Goal: Information Seeking & Learning: Learn about a topic

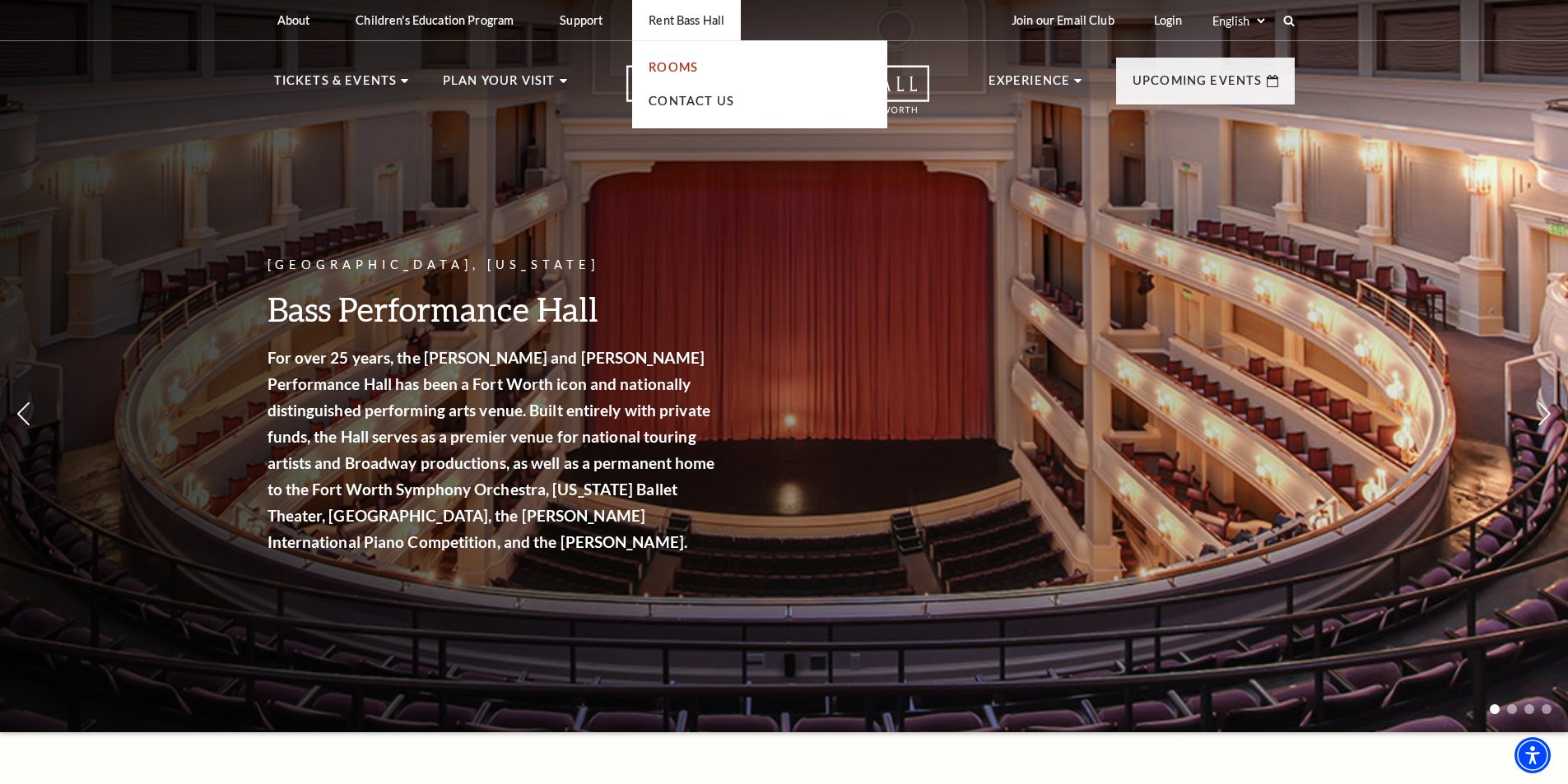
click at [665, 63] on link "Rooms" at bounding box center [673, 67] width 50 height 14
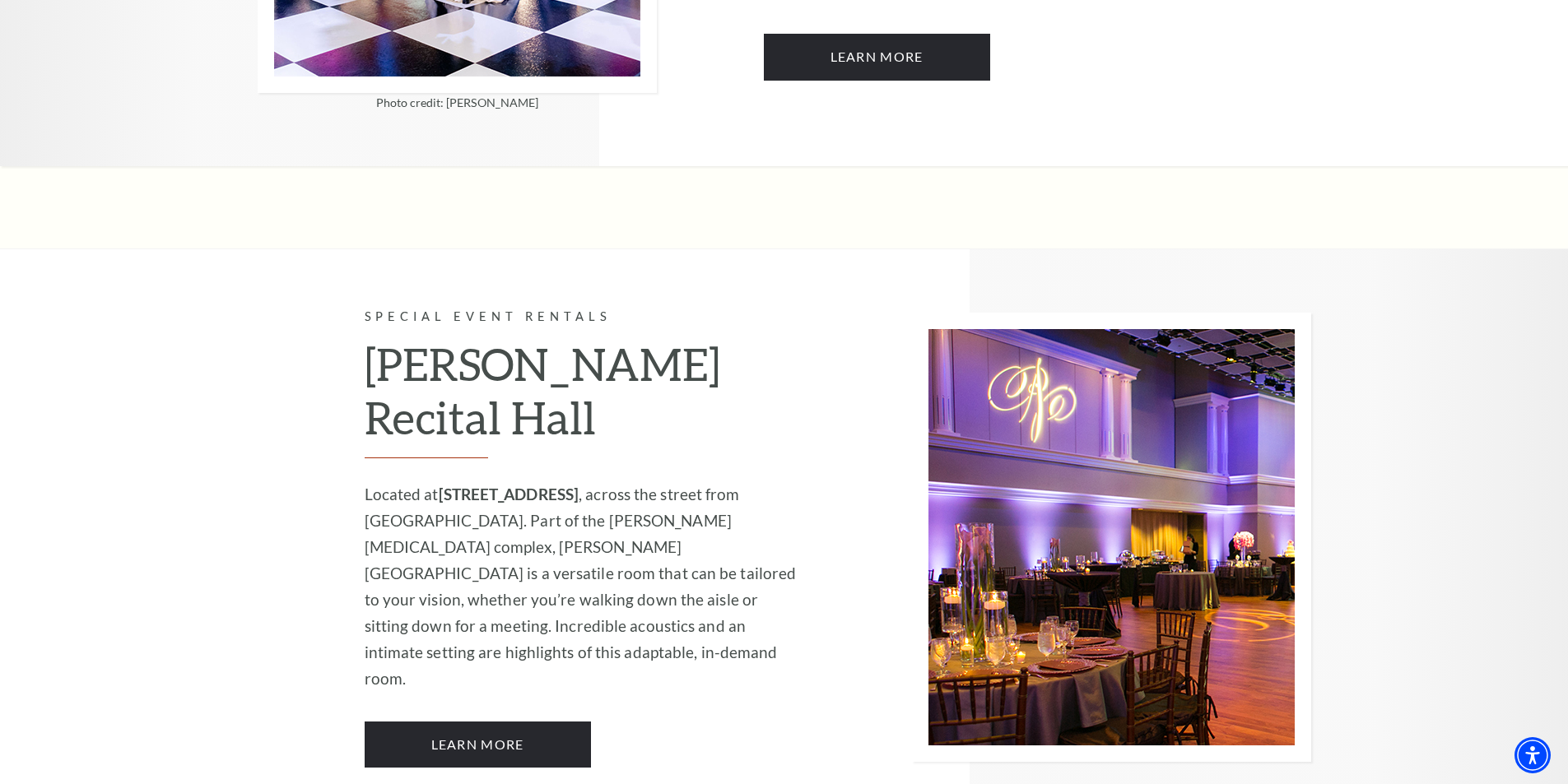
scroll to position [1976, 0]
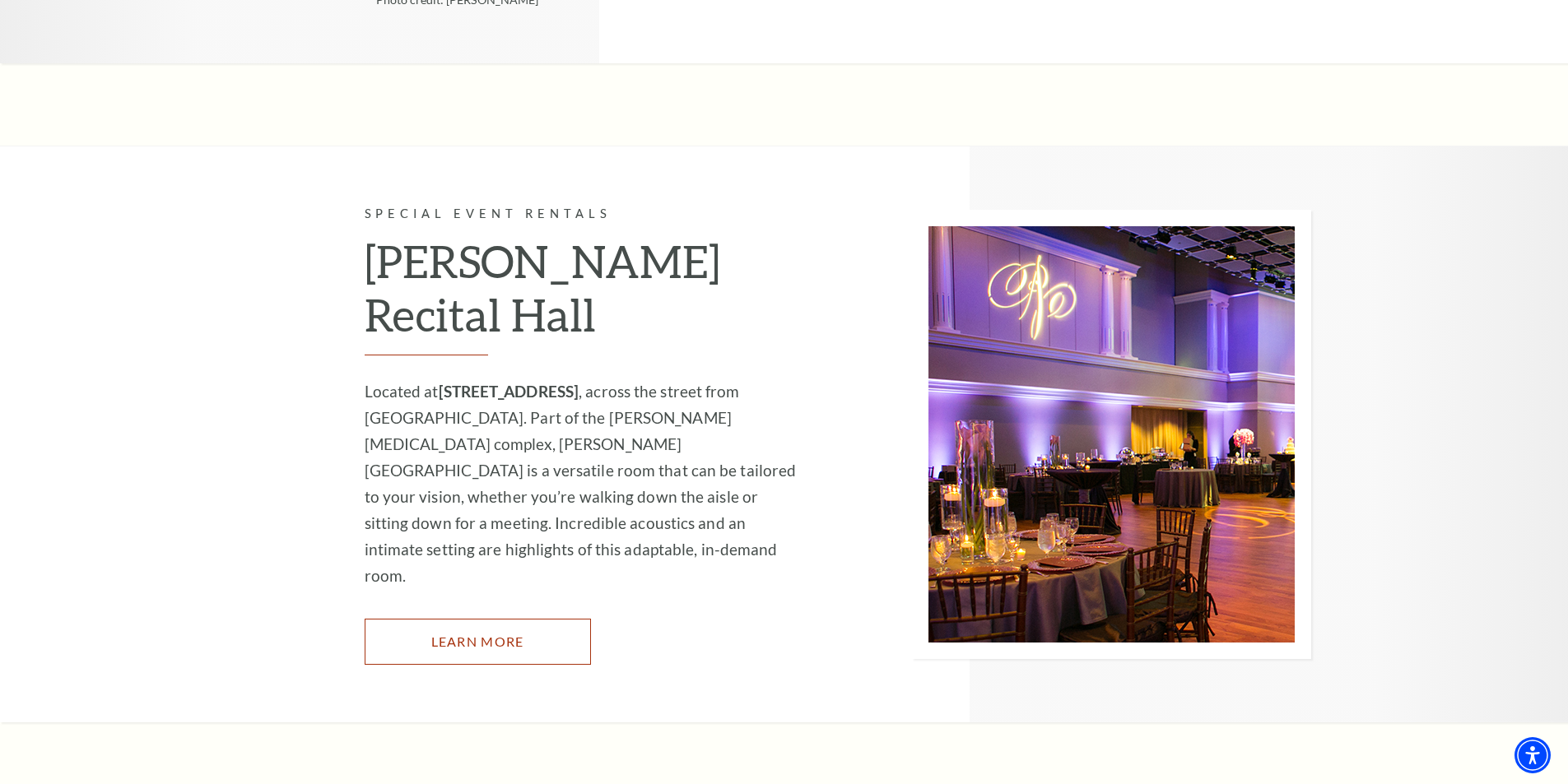
click at [452, 619] on link "Learn More" at bounding box center [478, 641] width 226 height 46
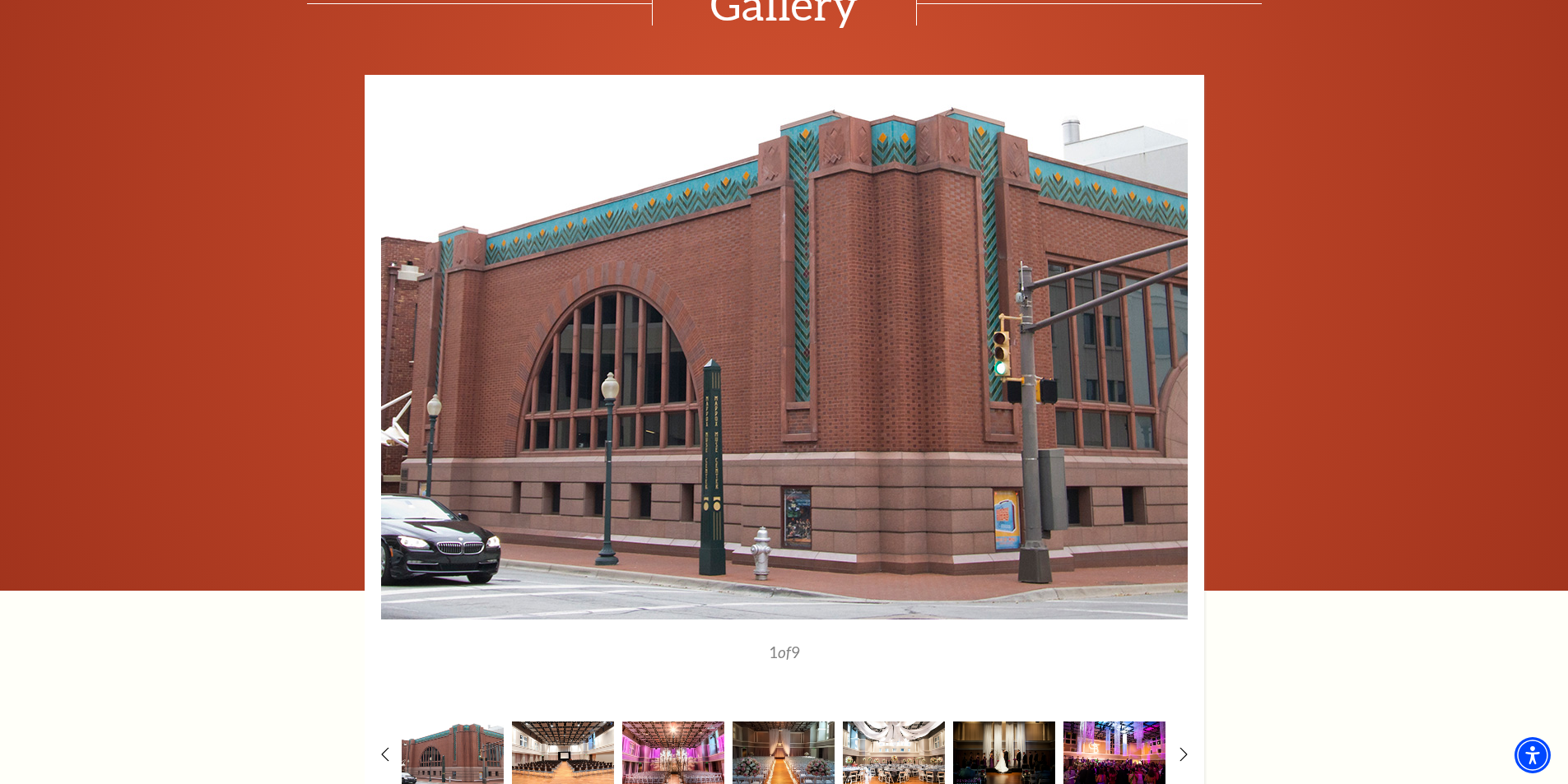
scroll to position [2037, 0]
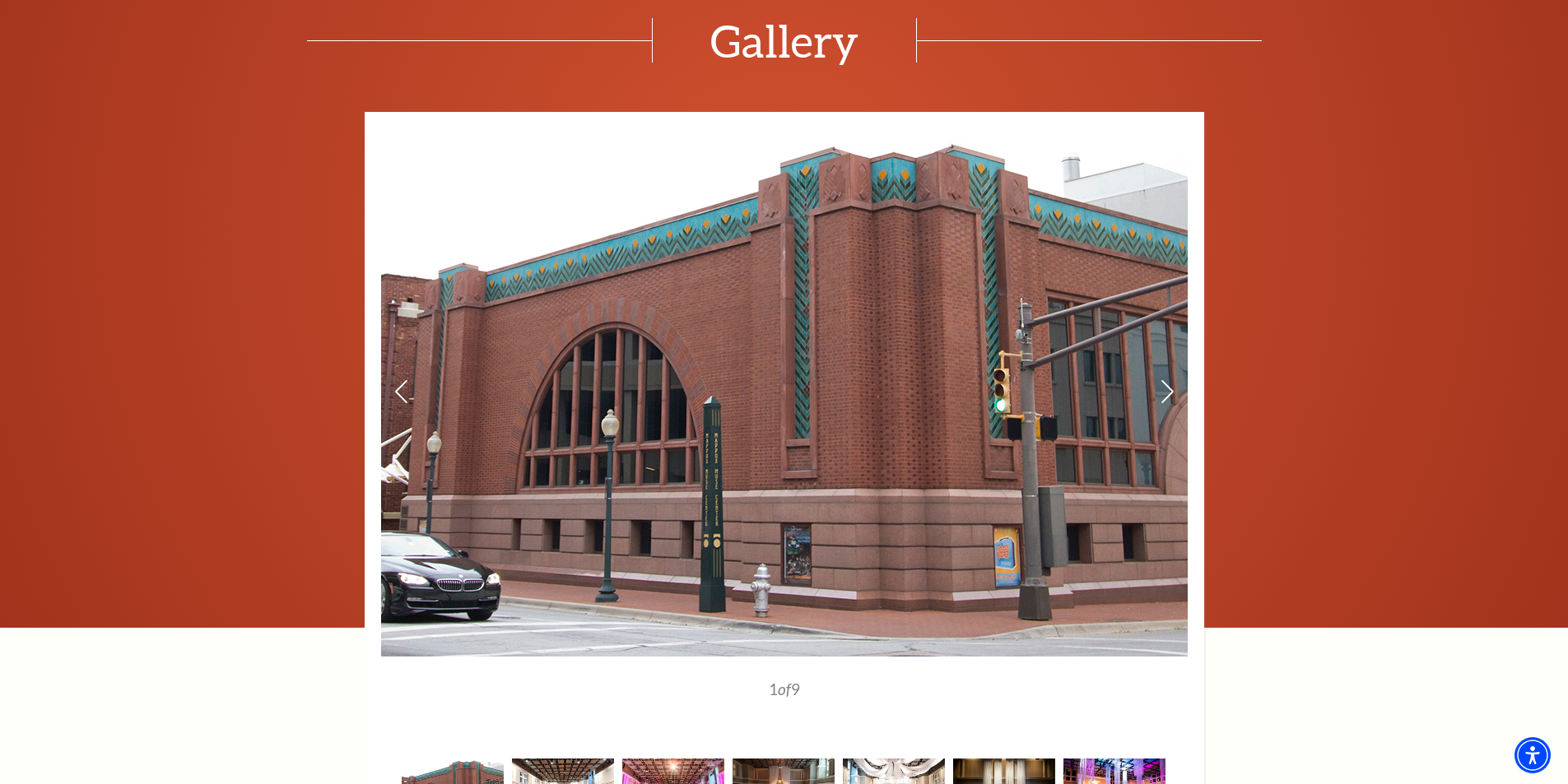
click at [789, 521] on img at bounding box center [785, 392] width 807 height 528
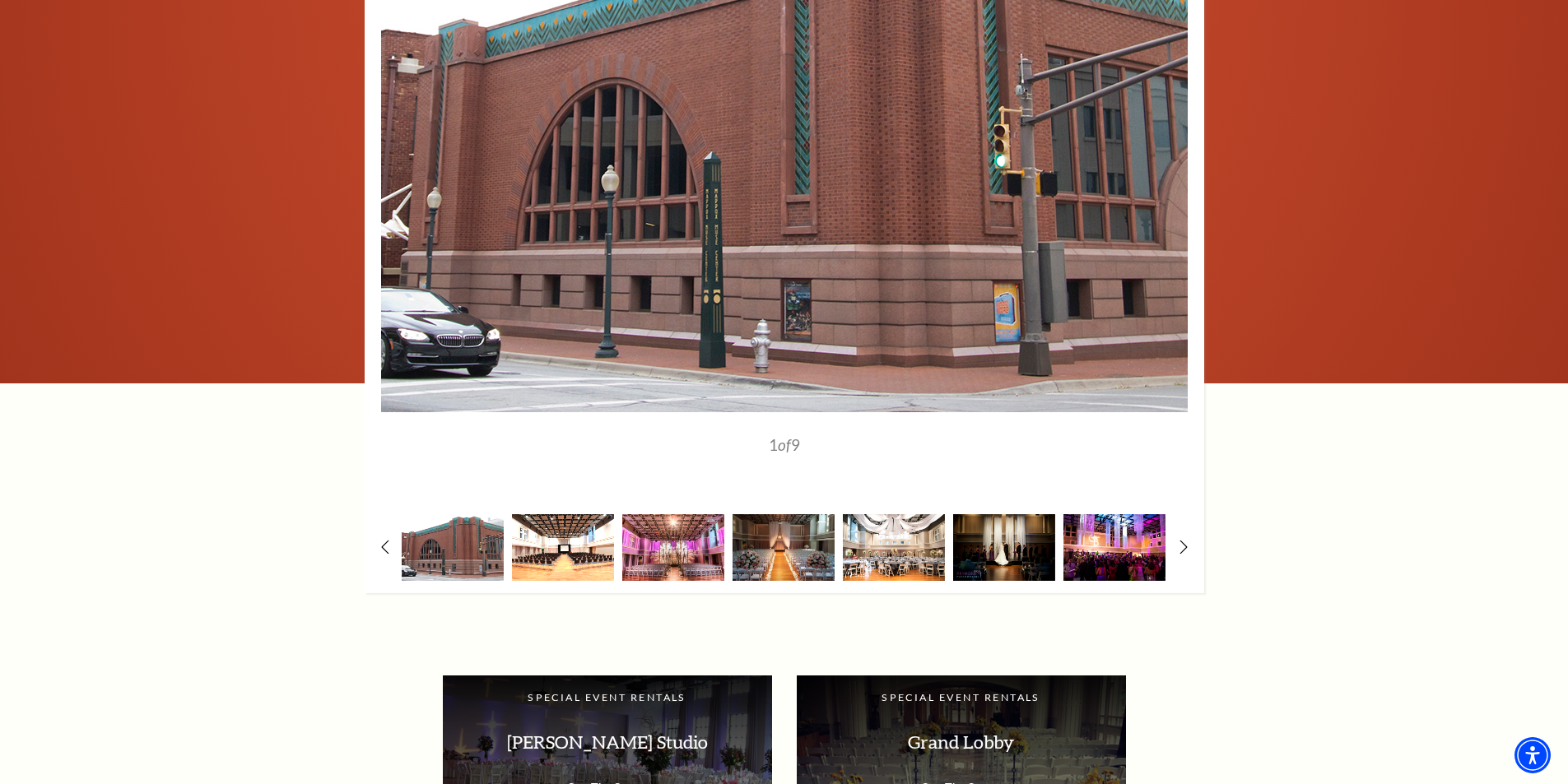
click at [557, 545] on img at bounding box center [563, 547] width 102 height 67
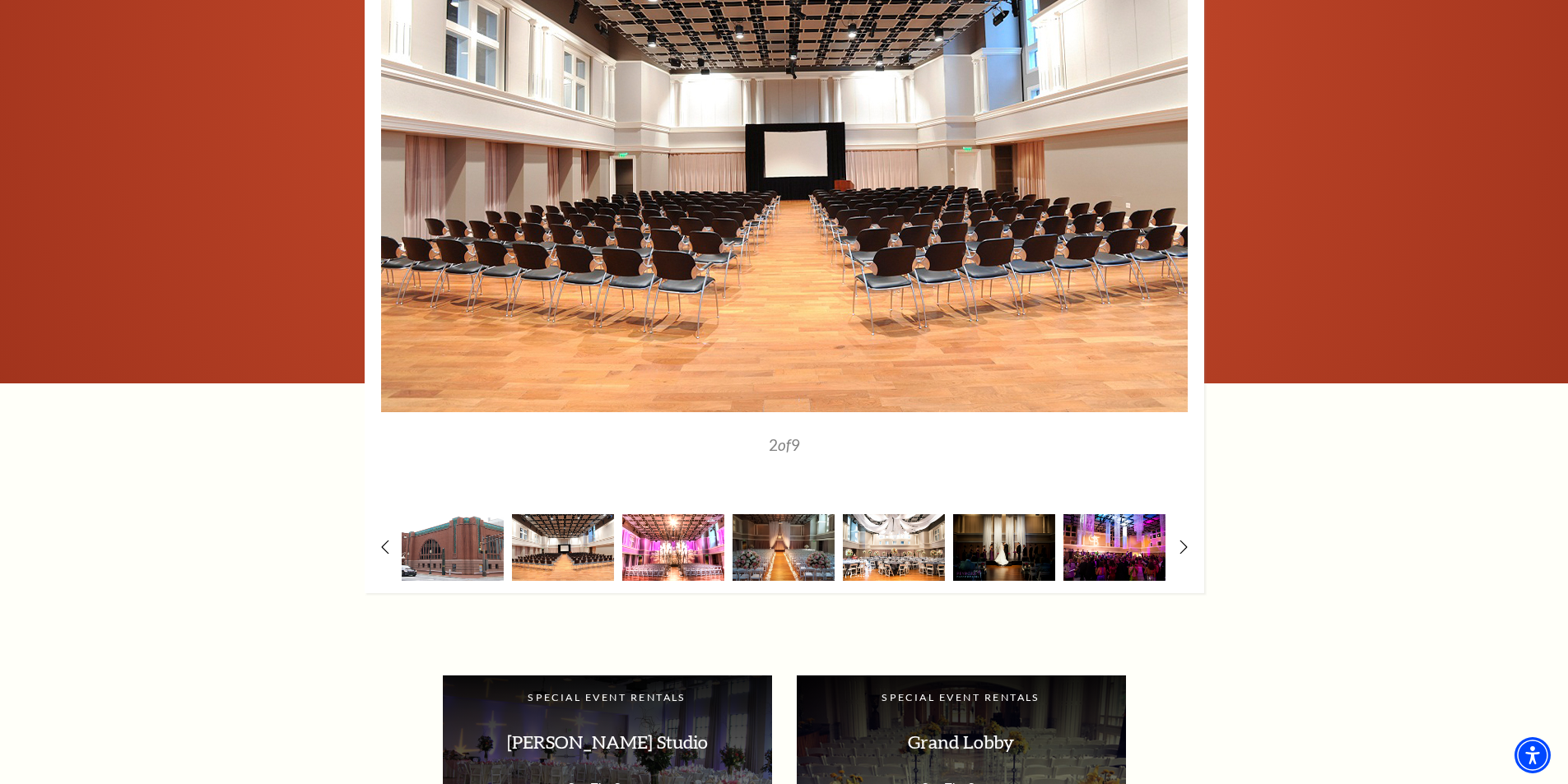
click at [686, 553] on img at bounding box center [673, 547] width 102 height 67
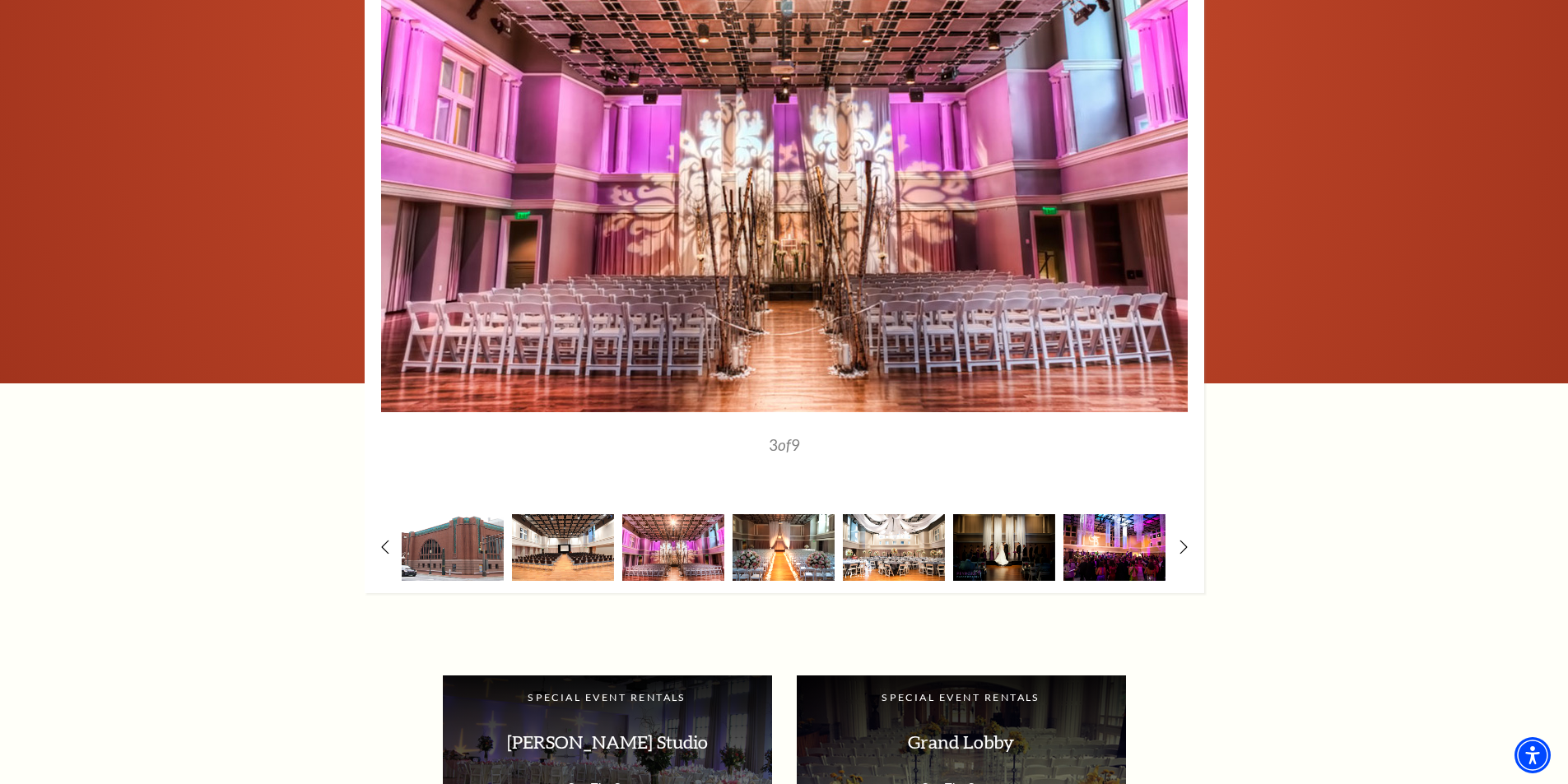
click at [774, 548] on img at bounding box center [783, 547] width 102 height 67
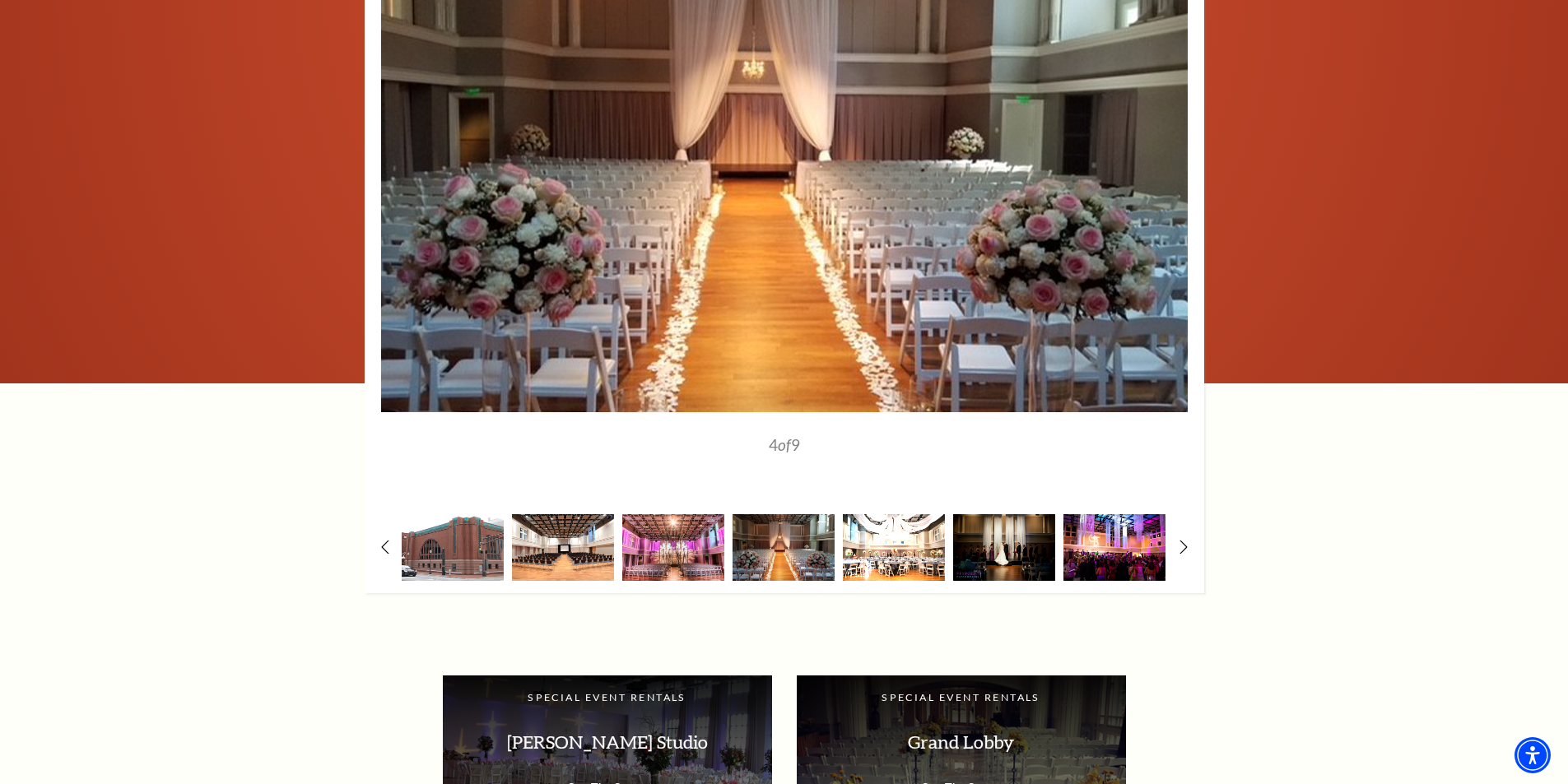
click at [883, 548] on img at bounding box center [894, 547] width 102 height 67
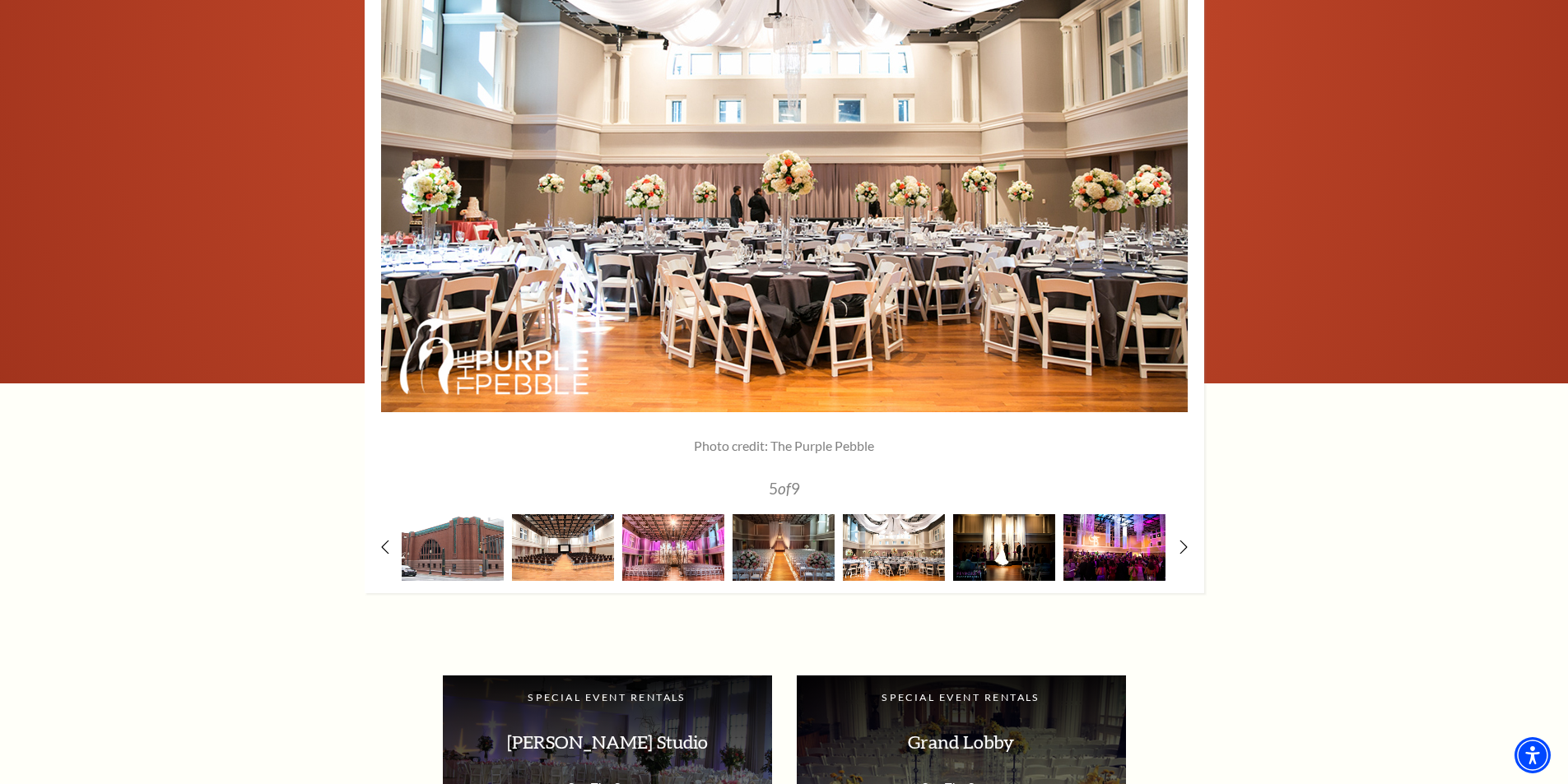
click at [998, 549] on img at bounding box center [1003, 547] width 102 height 67
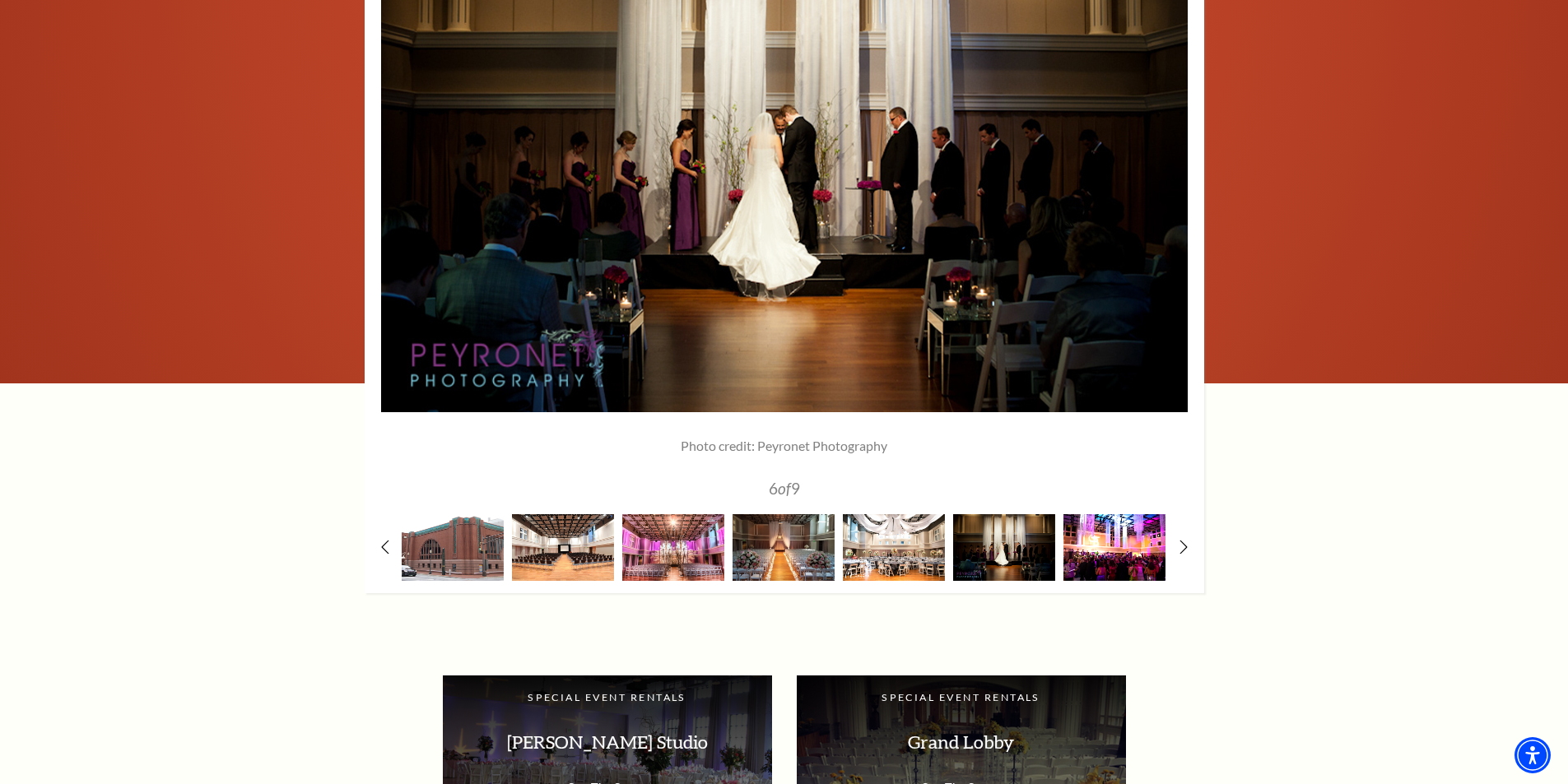
click at [1105, 551] on img at bounding box center [1114, 547] width 102 height 67
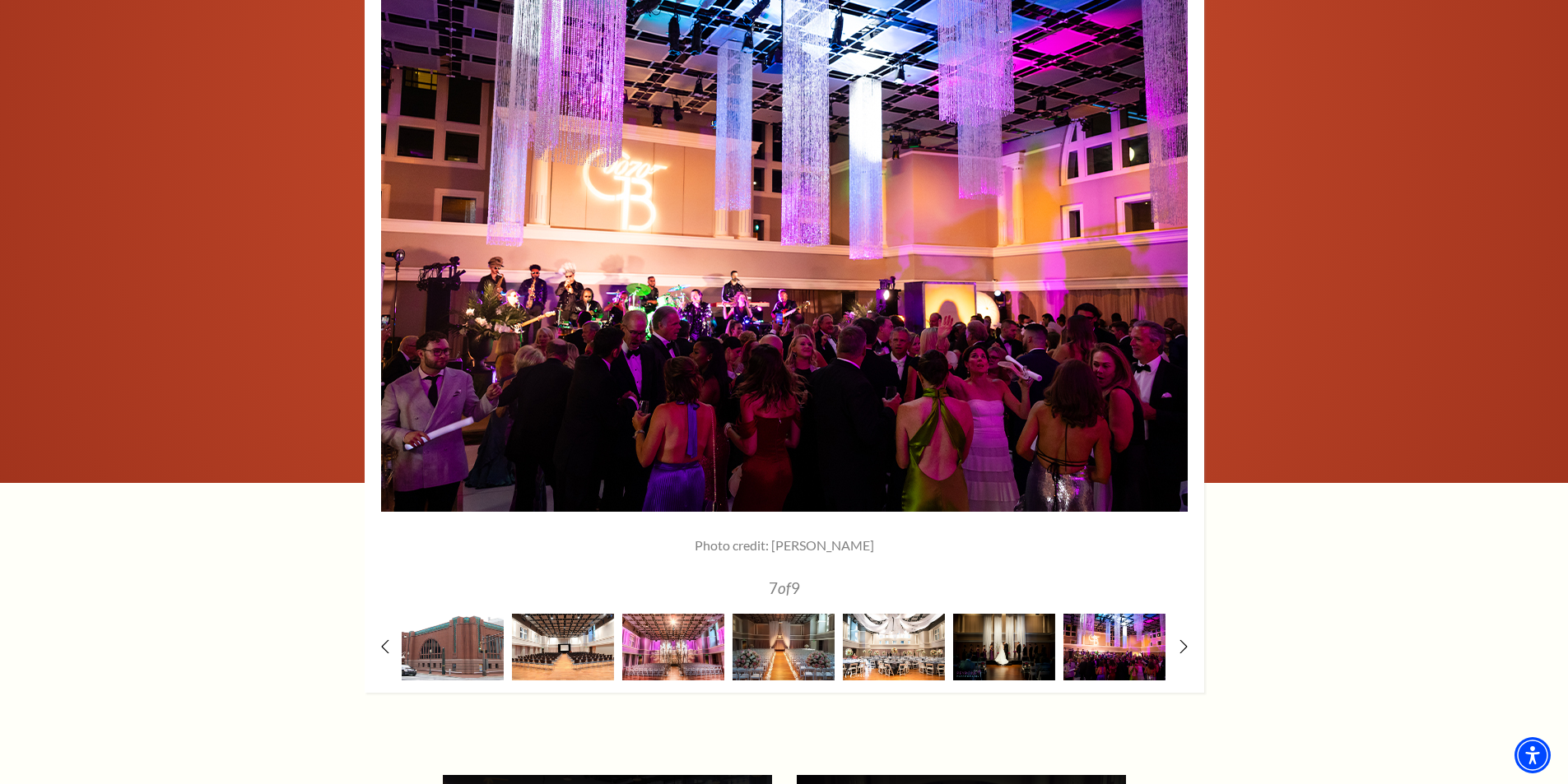
scroll to position [2223, 0]
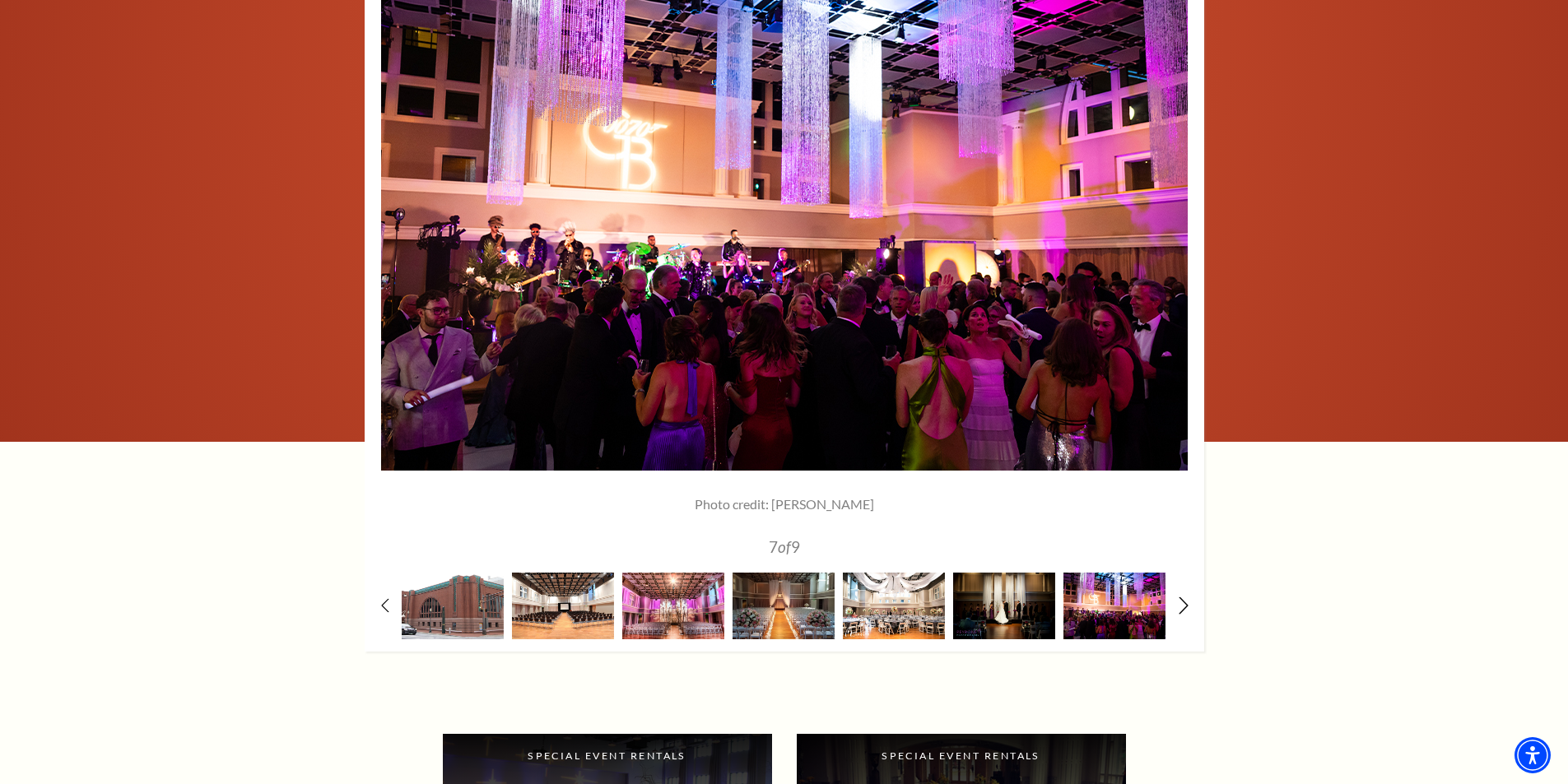
click at [1181, 604] on icon at bounding box center [1182, 605] width 11 height 17
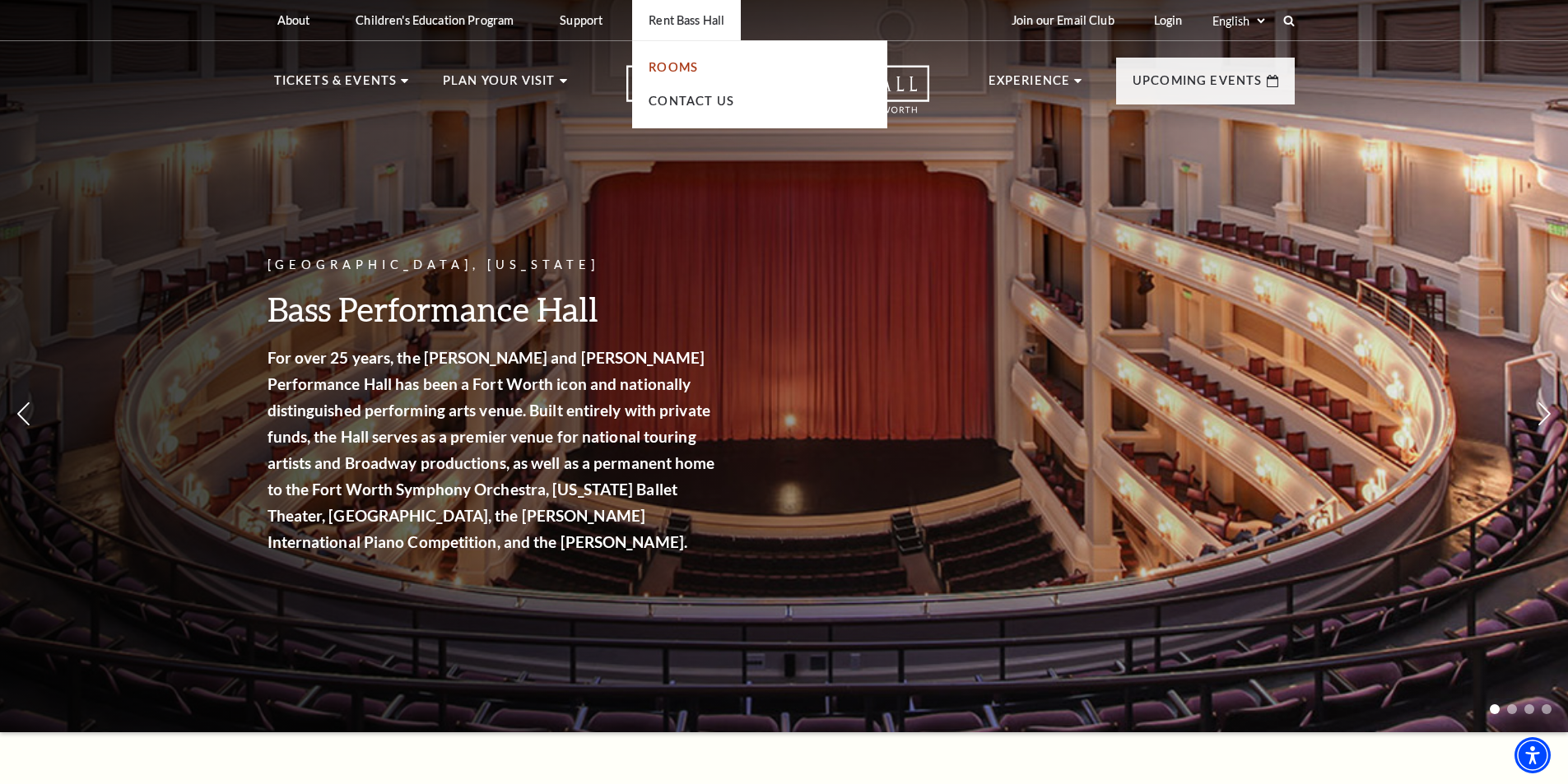
click at [665, 65] on link "Rooms" at bounding box center [673, 67] width 50 height 14
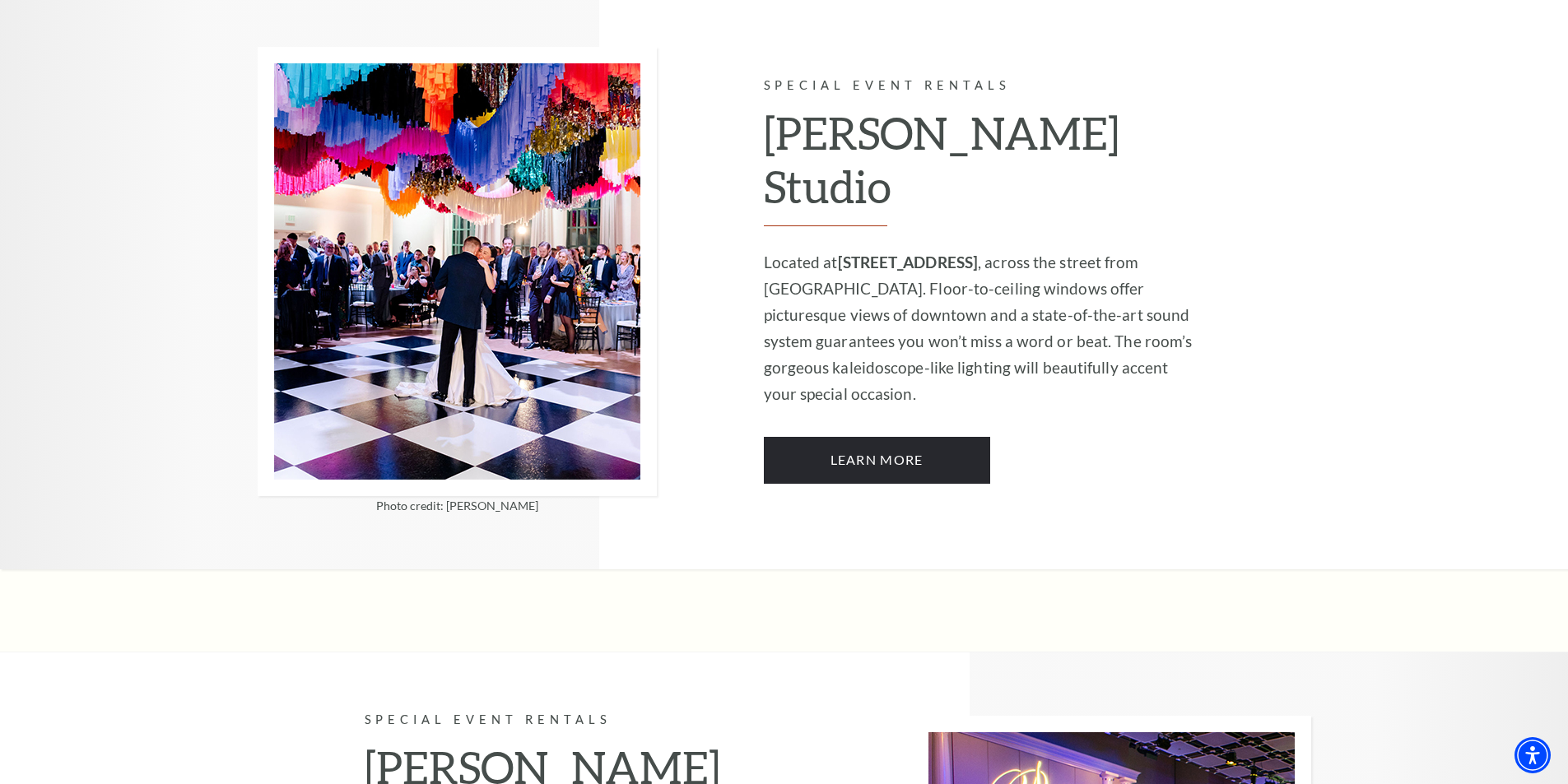
scroll to position [1455, 0]
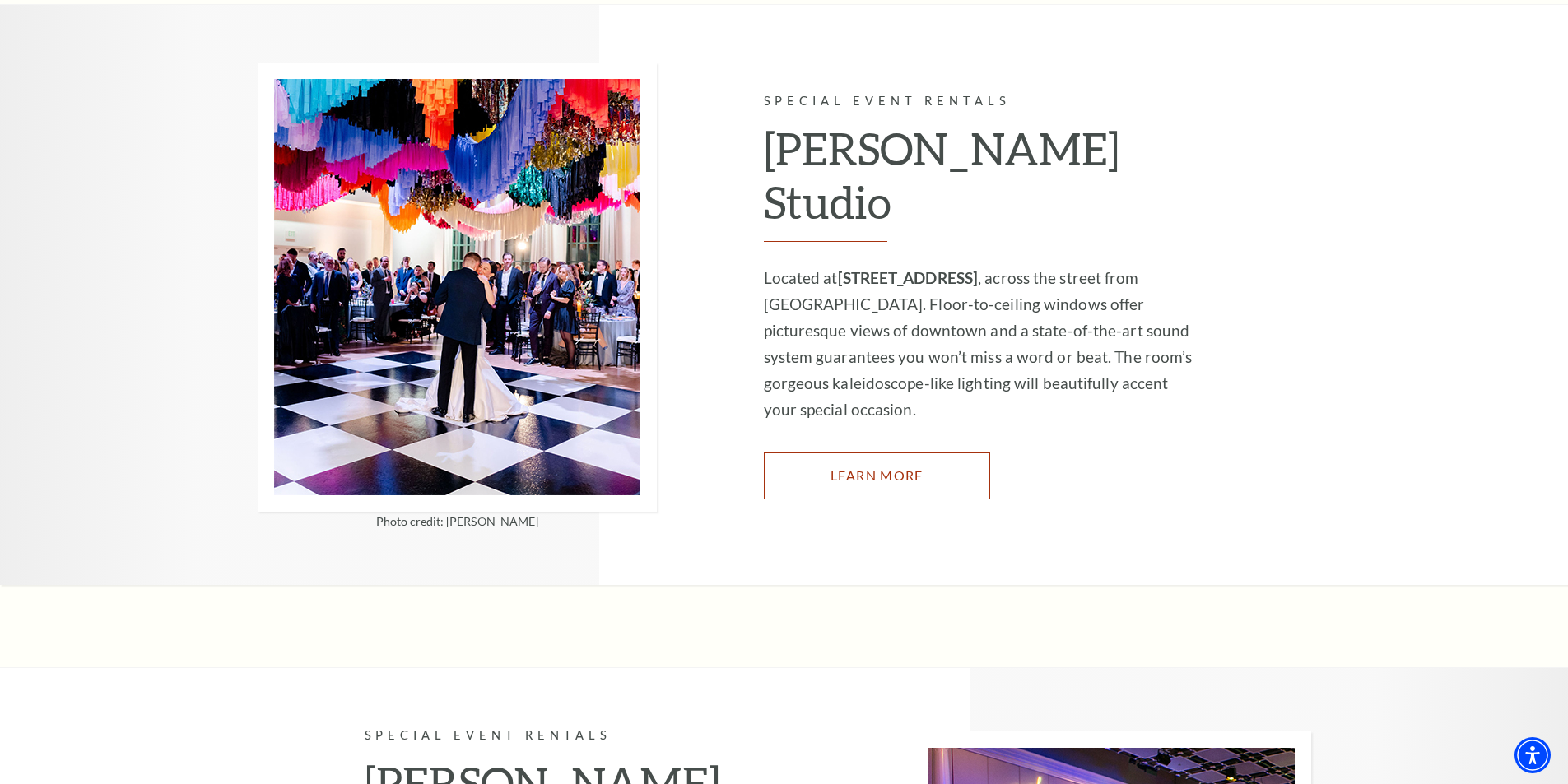
click at [818, 452] on link "Learn More" at bounding box center [877, 475] width 226 height 46
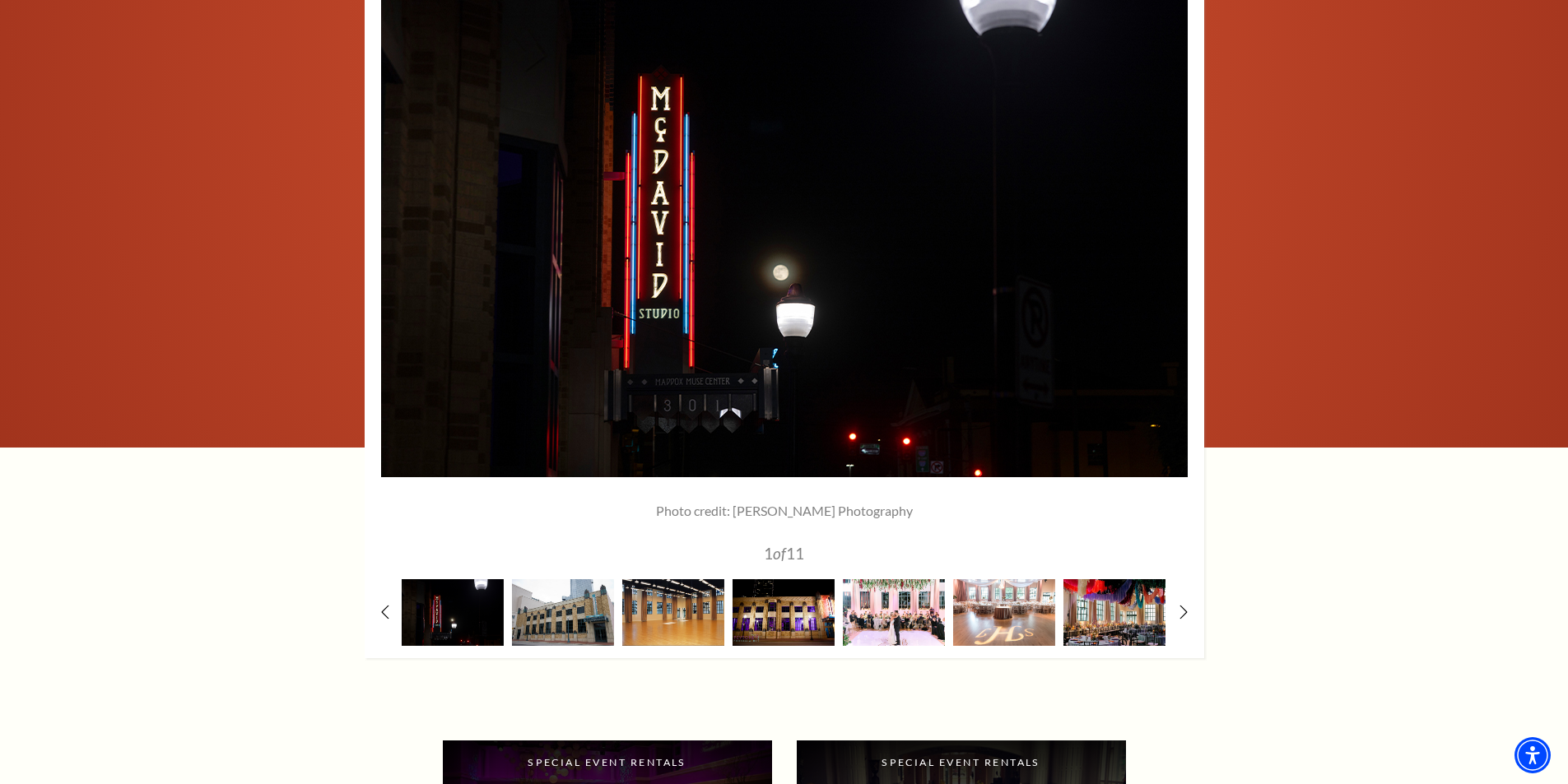
scroll to position [2275, 0]
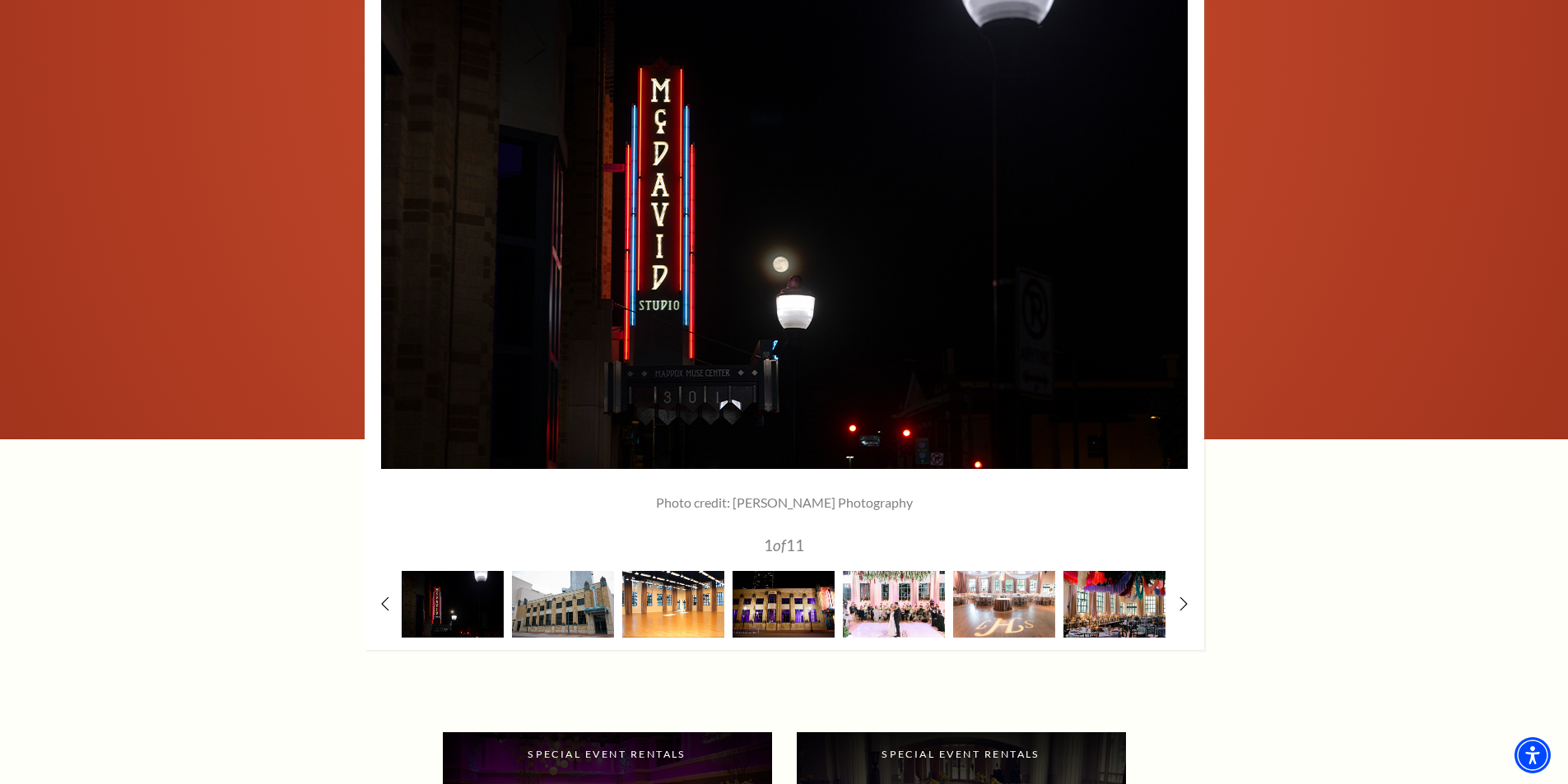
click at [673, 602] on img at bounding box center [673, 604] width 102 height 67
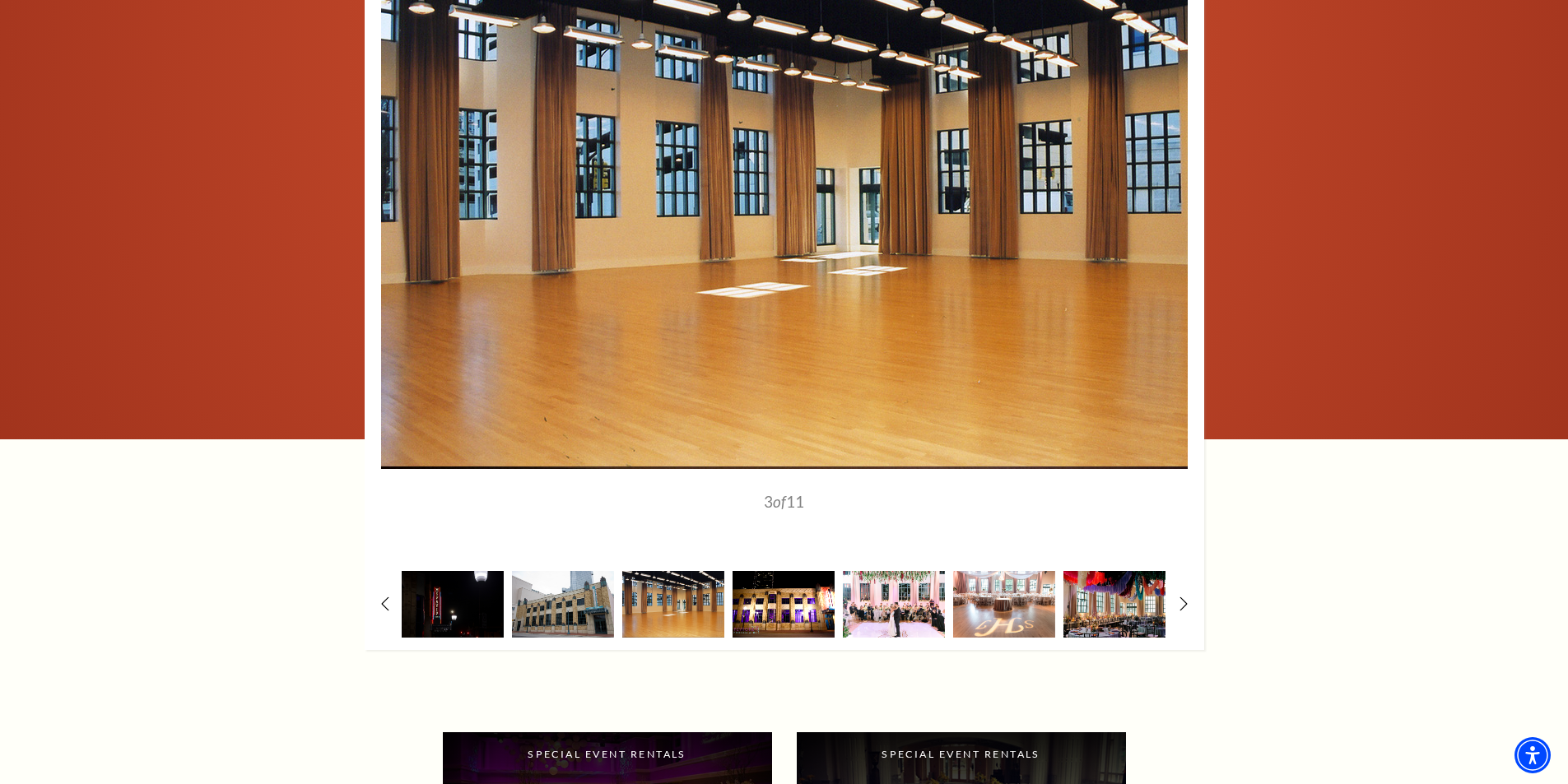
click at [753, 600] on img at bounding box center [783, 604] width 102 height 67
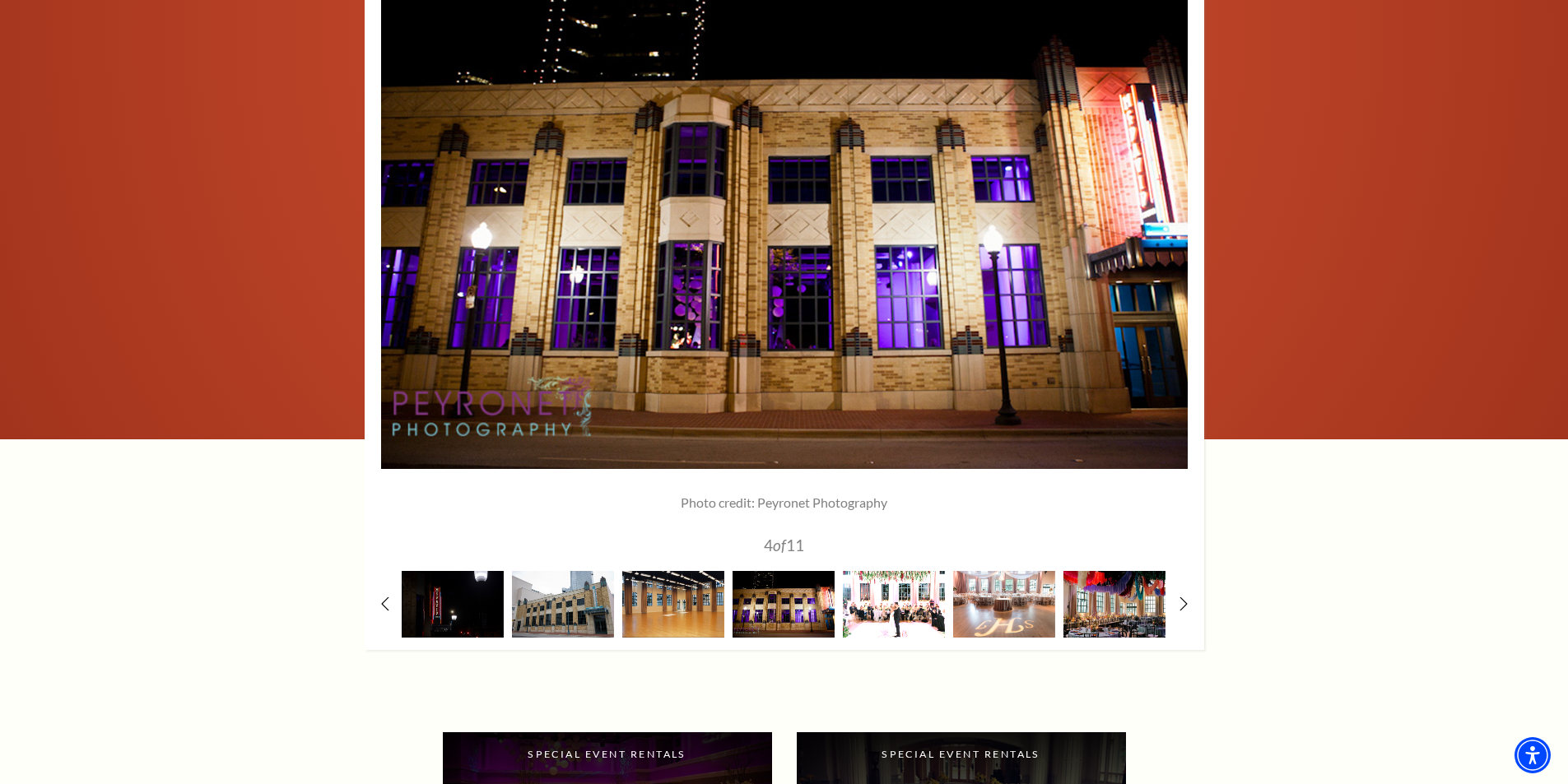
click at [884, 603] on img at bounding box center [894, 604] width 102 height 67
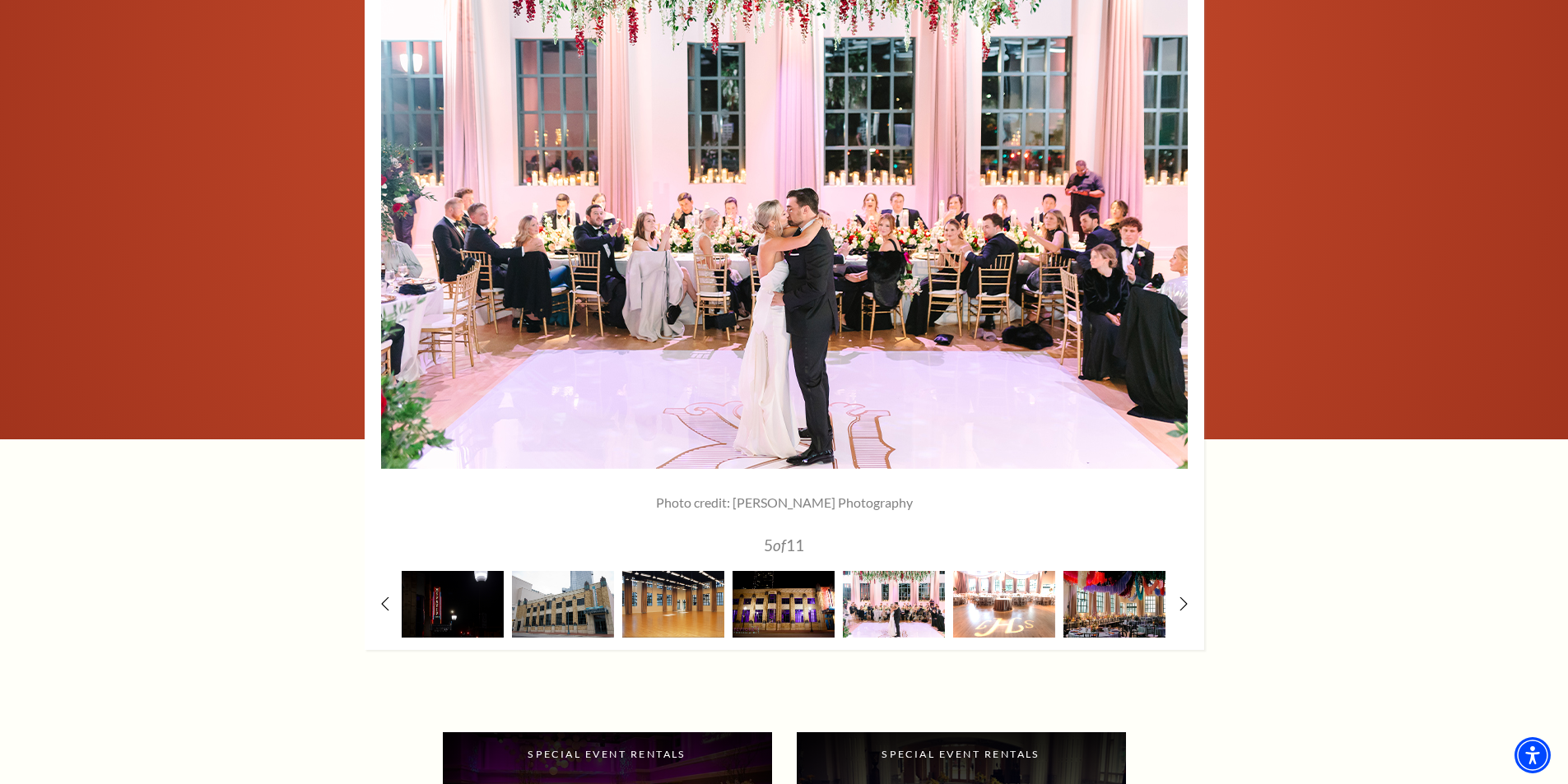
click at [998, 609] on img at bounding box center [1003, 604] width 102 height 67
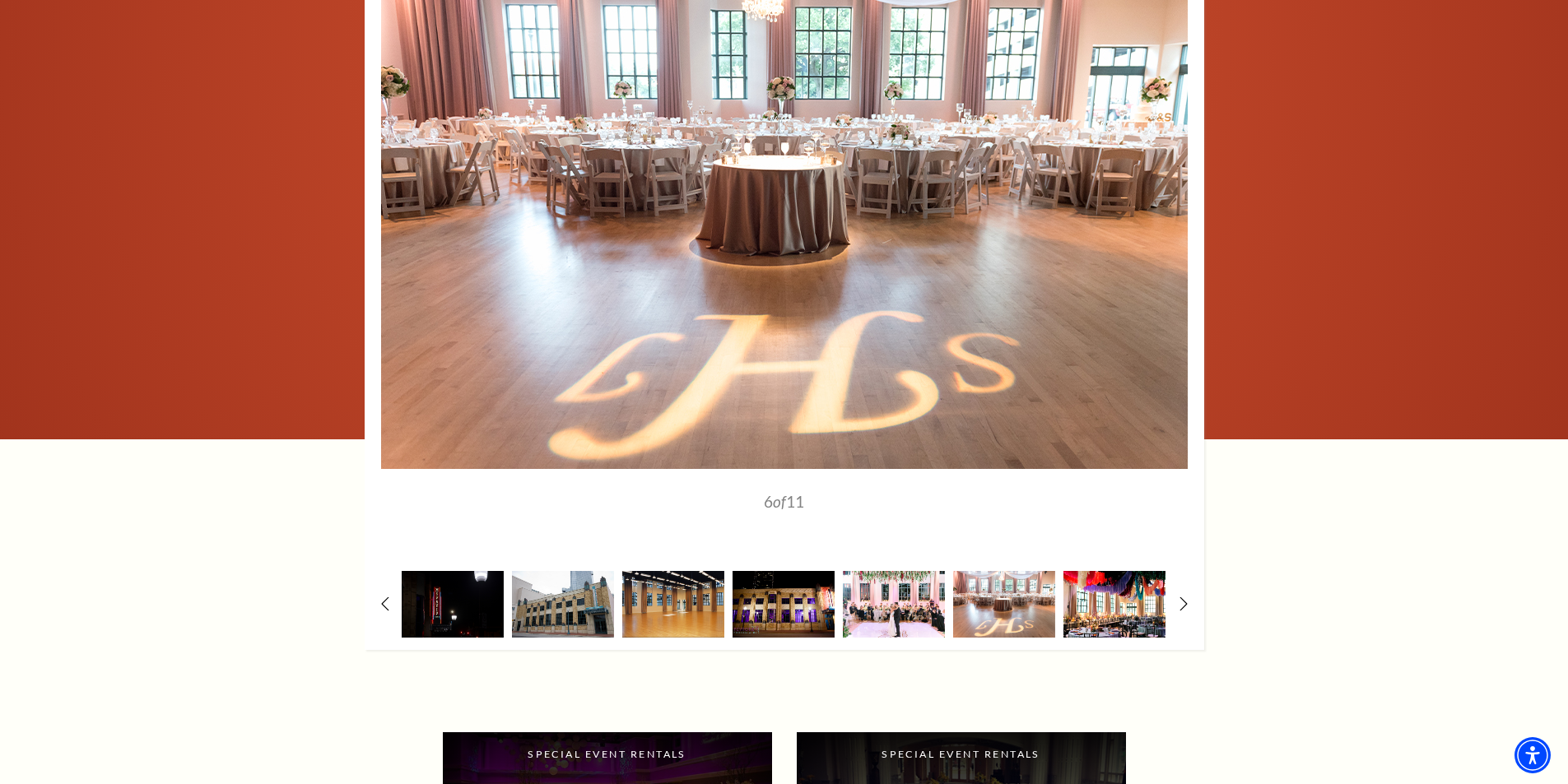
click at [1138, 607] on img at bounding box center [1114, 604] width 102 height 67
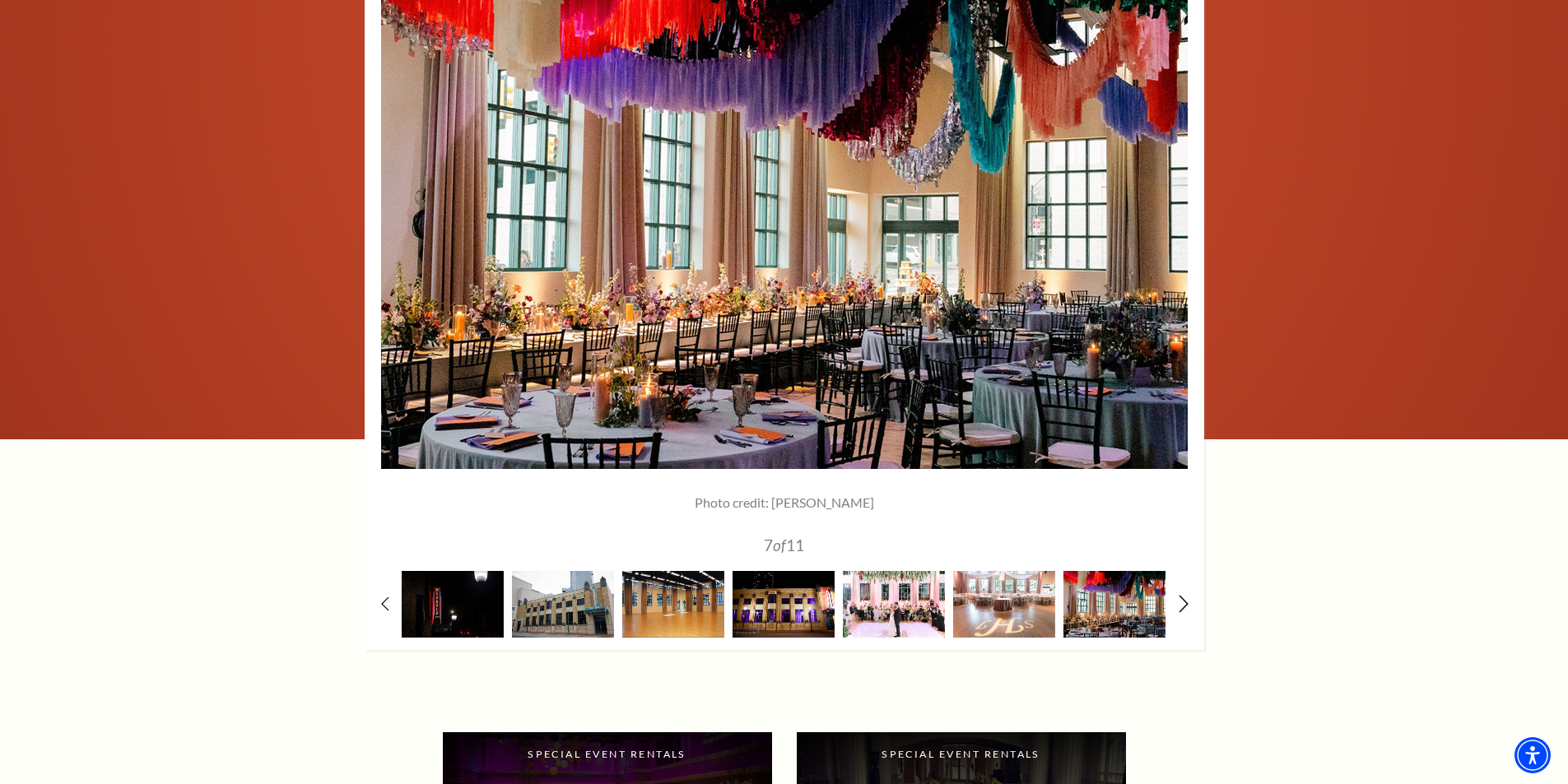
click at [1184, 603] on icon at bounding box center [1182, 603] width 11 height 17
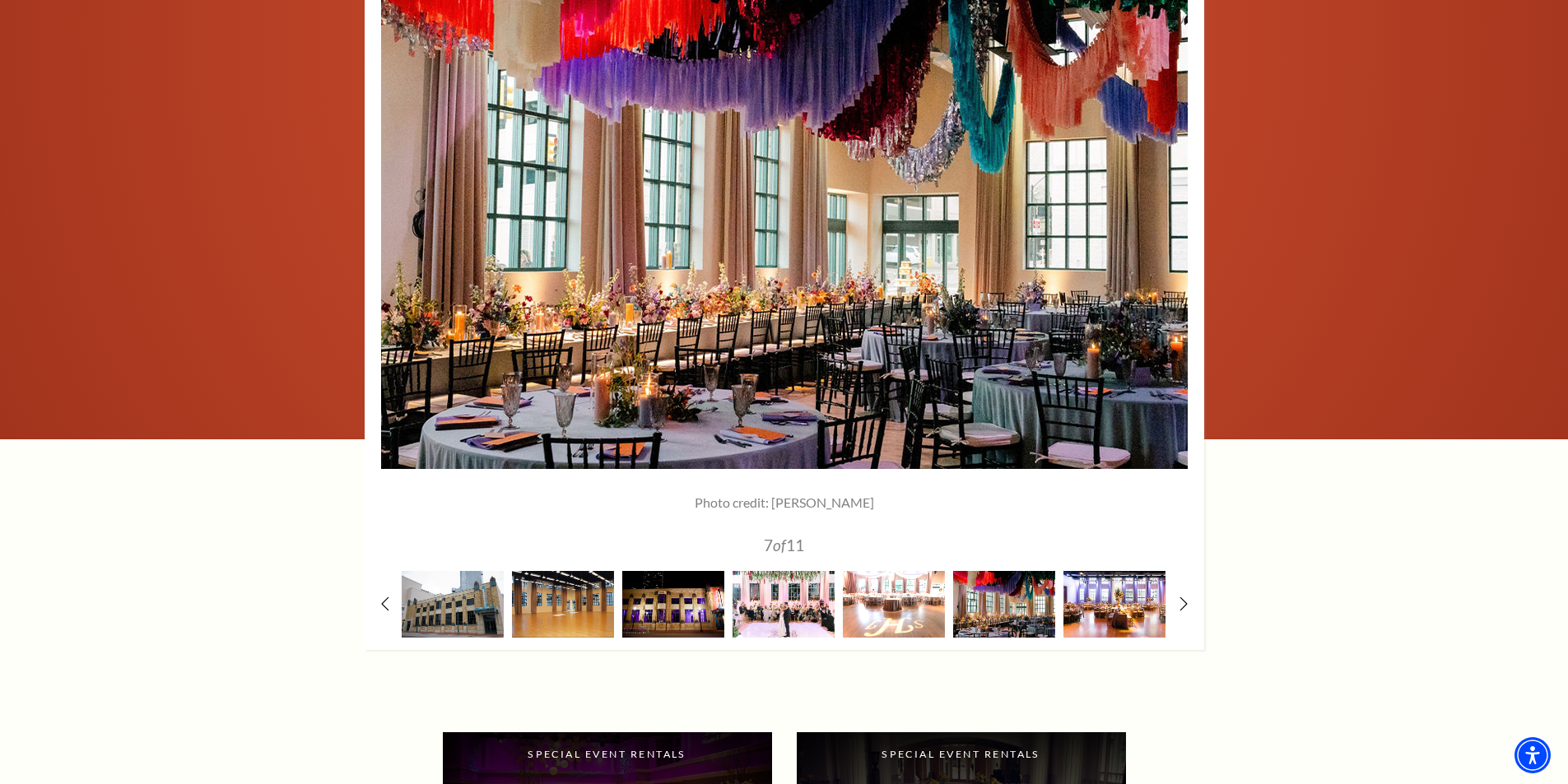
click at [911, 592] on img at bounding box center [894, 604] width 102 height 67
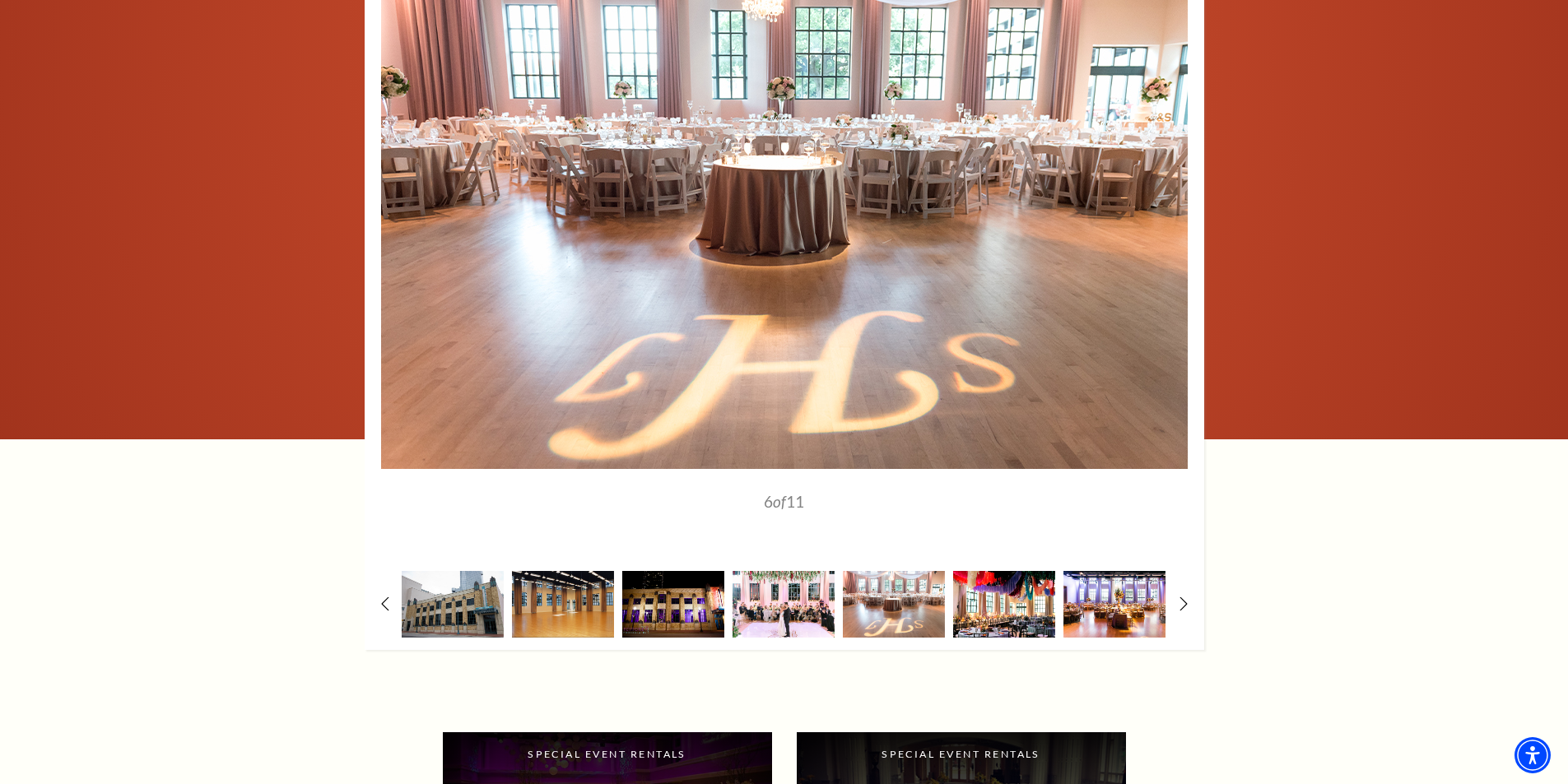
click at [1002, 597] on img at bounding box center [1003, 604] width 102 height 67
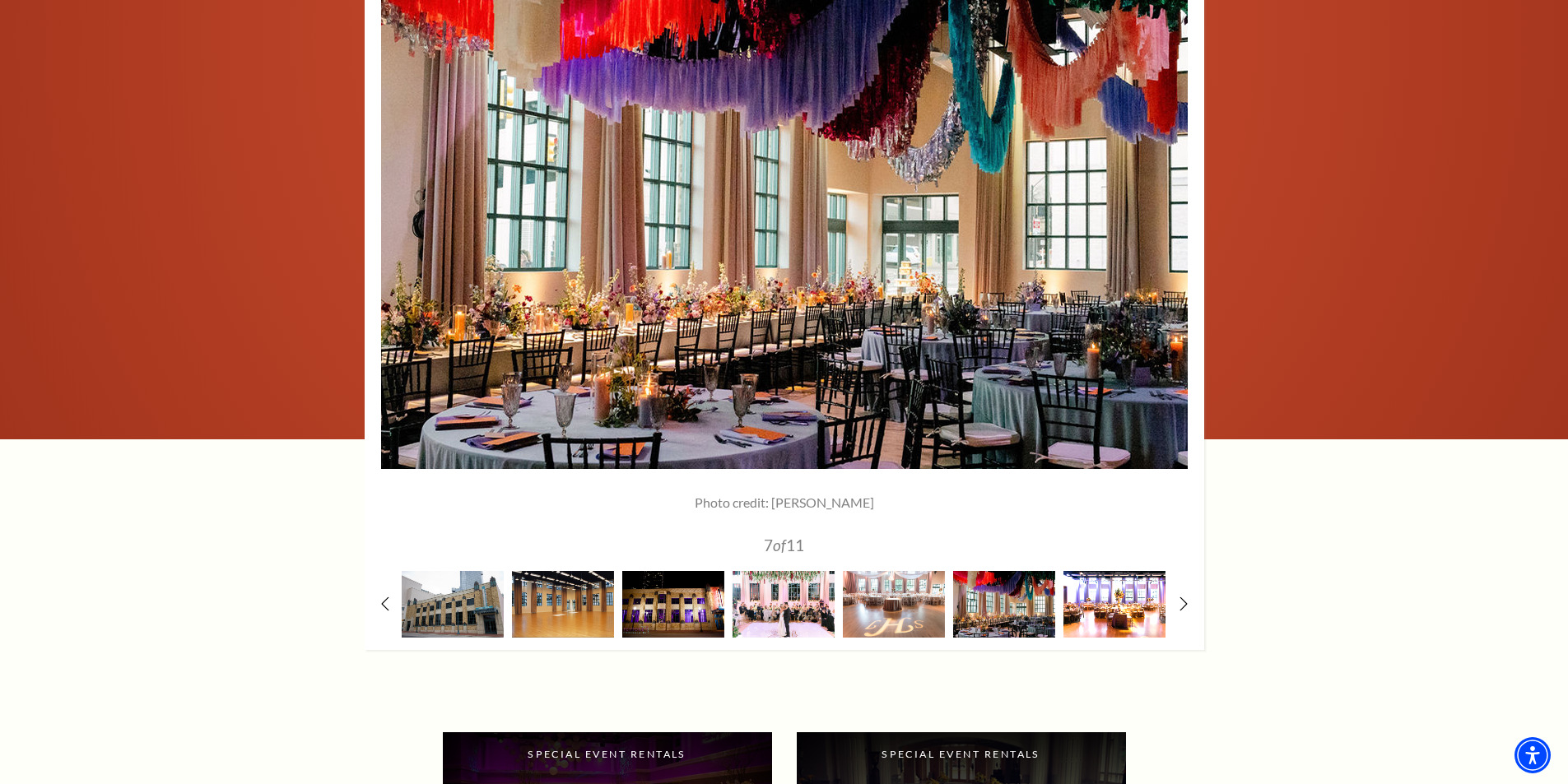
click at [1117, 602] on img at bounding box center [1114, 604] width 102 height 67
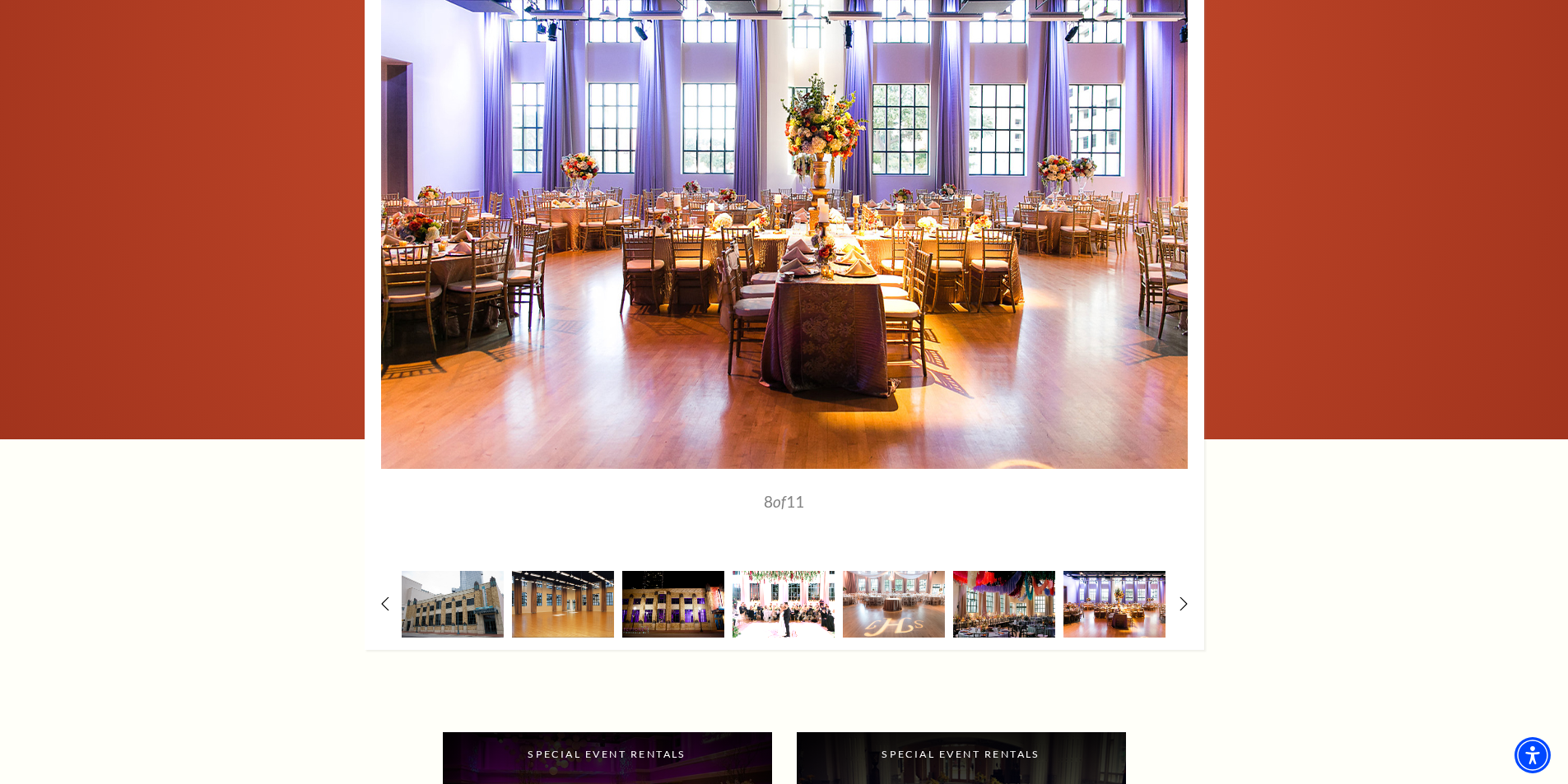
click at [811, 607] on img at bounding box center [783, 604] width 102 height 67
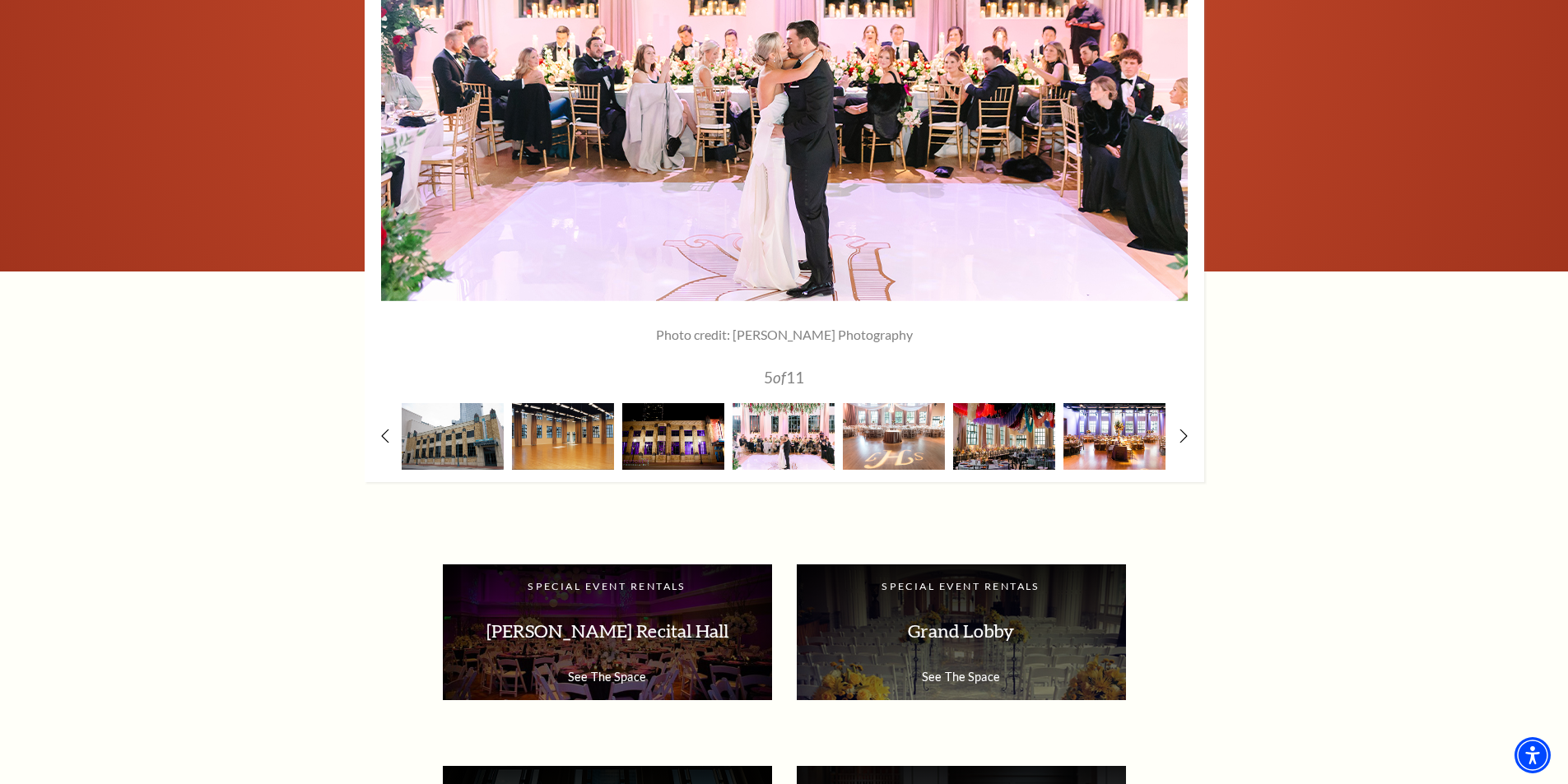
scroll to position [2553, 0]
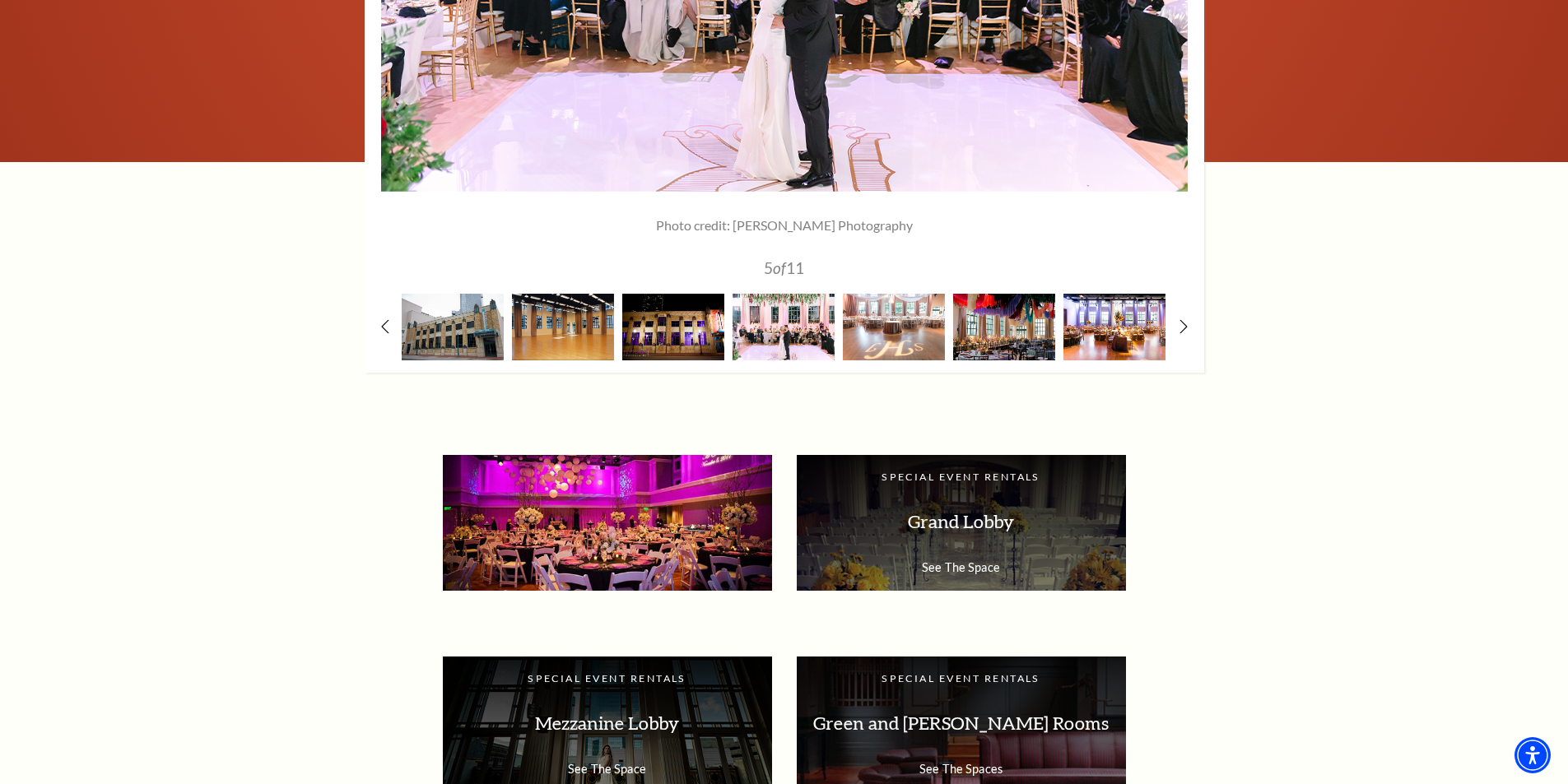
click at [597, 520] on p "Van Cliburn Recital Hall" at bounding box center [607, 522] width 296 height 51
